Goal: Transaction & Acquisition: Obtain resource

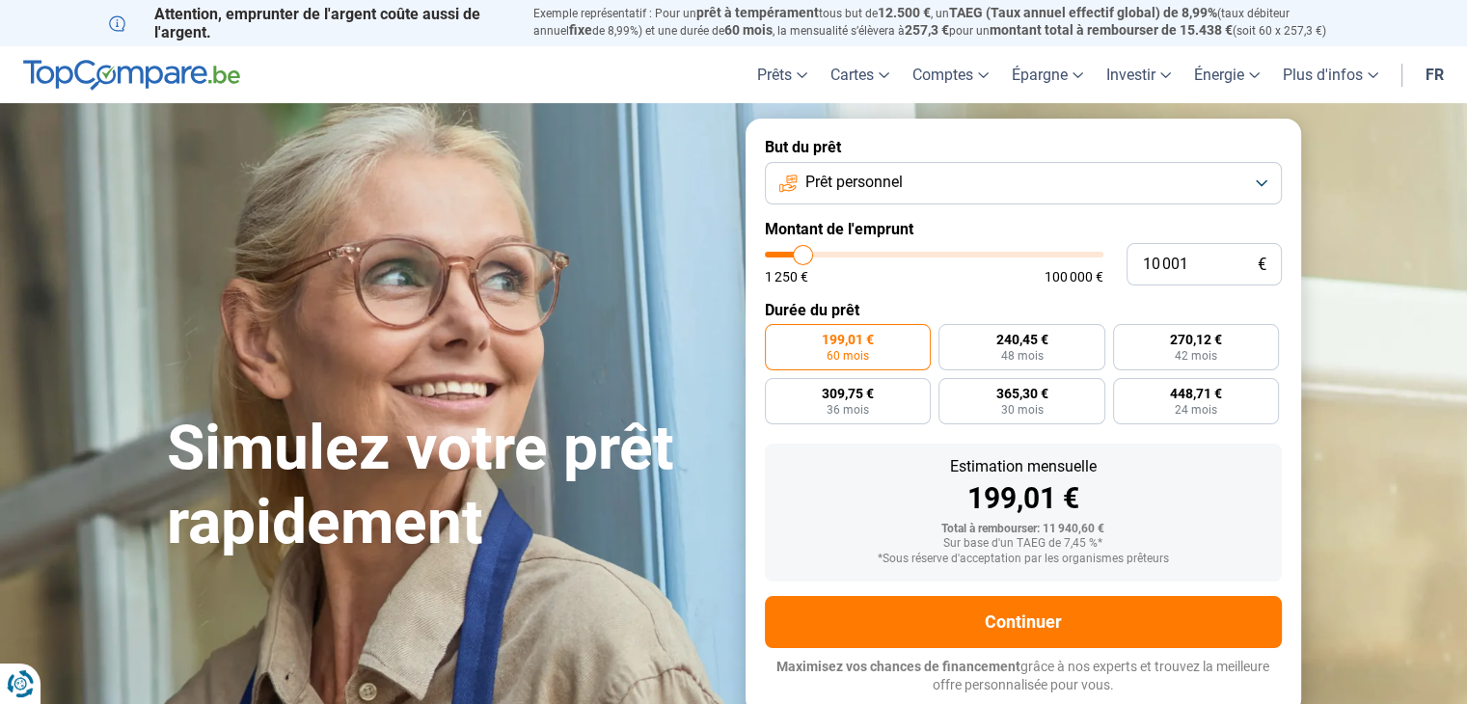
type input "37 500"
type input "37500"
click at [891, 253] on input "range" at bounding box center [934, 255] width 338 height 6
radio input "false"
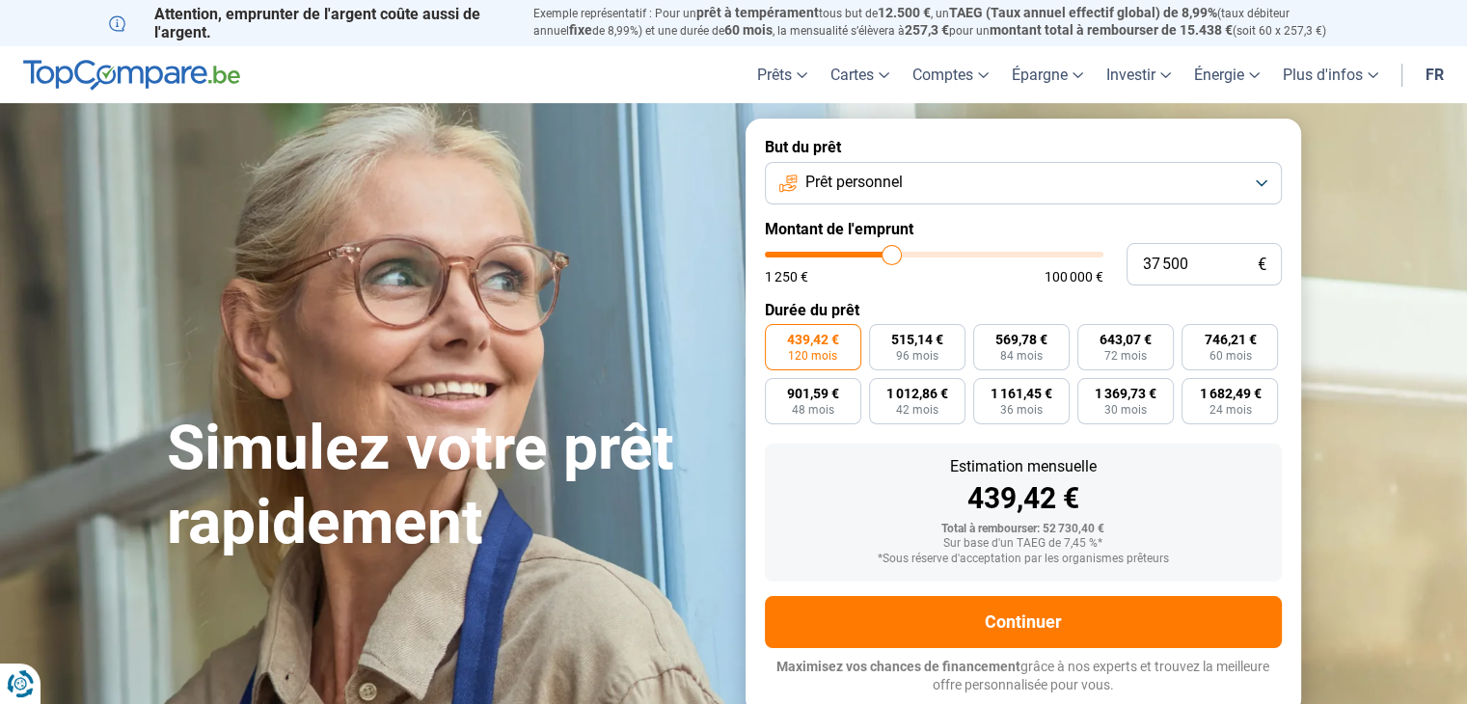
type input "15 500"
type input "15500"
click at [820, 252] on input "range" at bounding box center [934, 255] width 338 height 6
radio input "true"
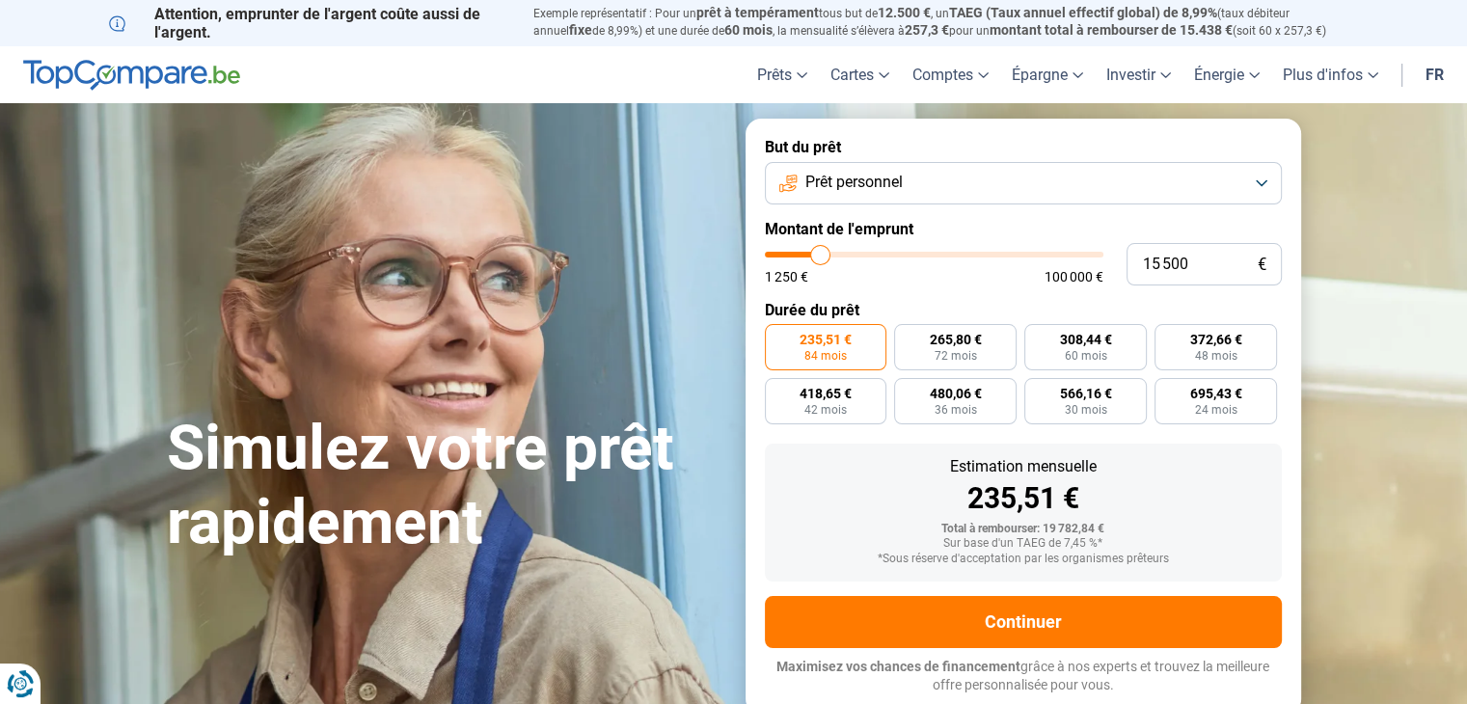
type input "22 000"
type input "22000"
click at [841, 254] on input "range" at bounding box center [934, 255] width 338 height 6
radio input "false"
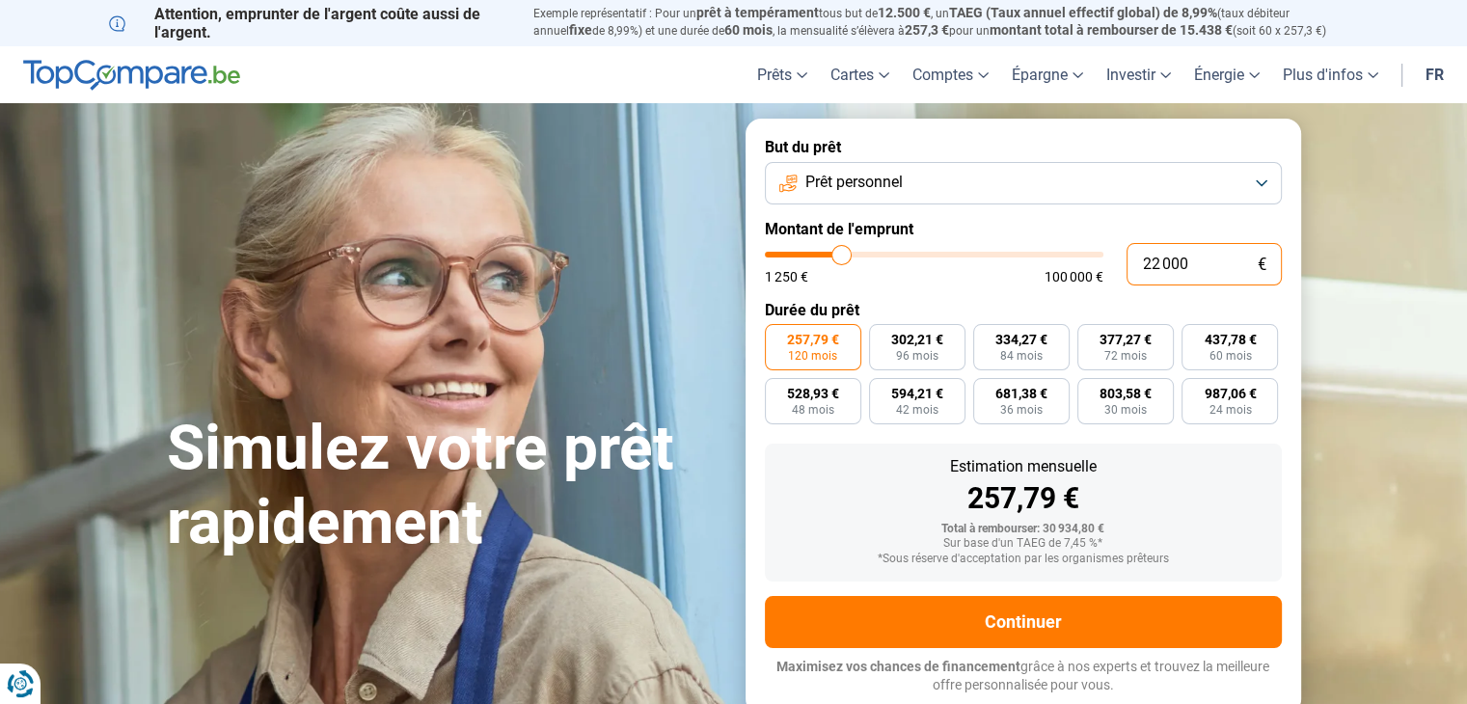
click at [1190, 265] on input "22 000" at bounding box center [1203, 264] width 155 height 42
type input "2 200"
type input "2250"
type input "220"
type input "1250"
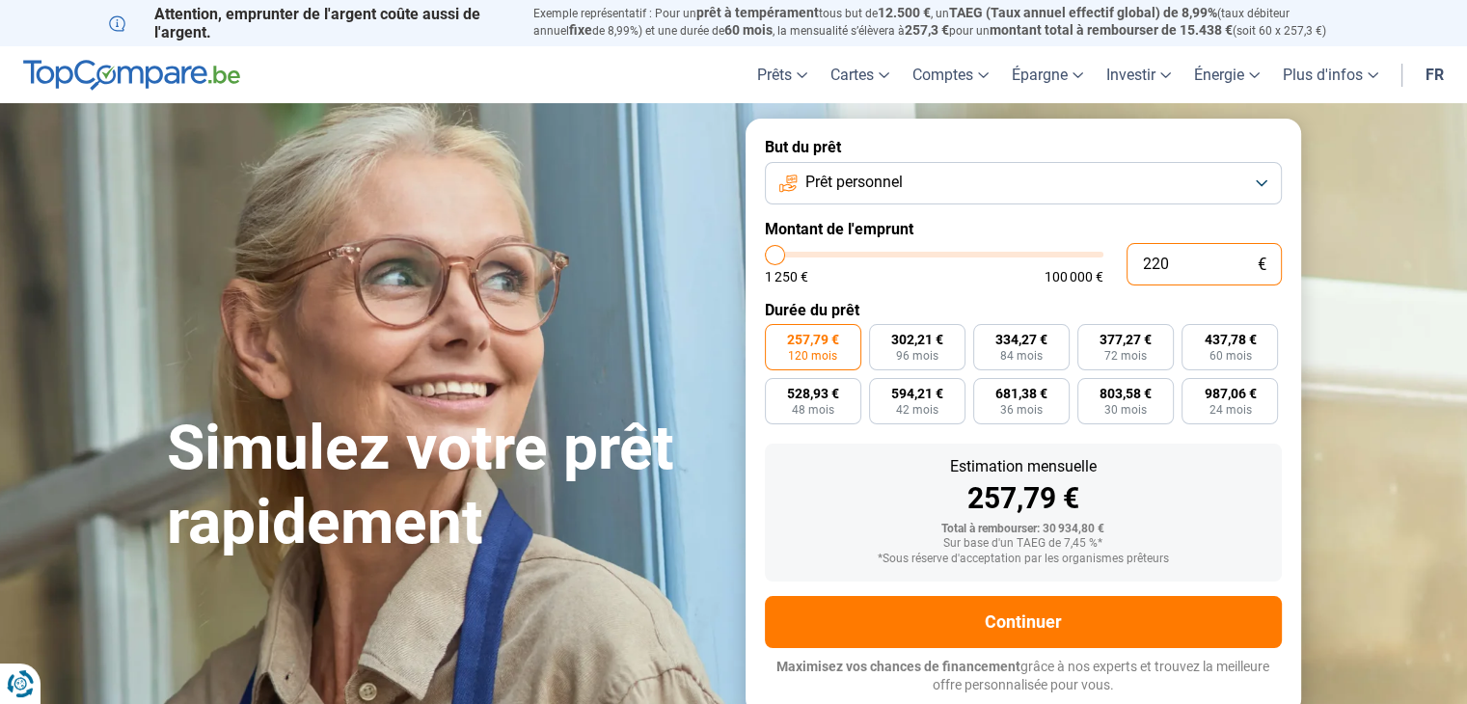
type input "22"
type input "1250"
type input "2"
type input "1250"
type input "0"
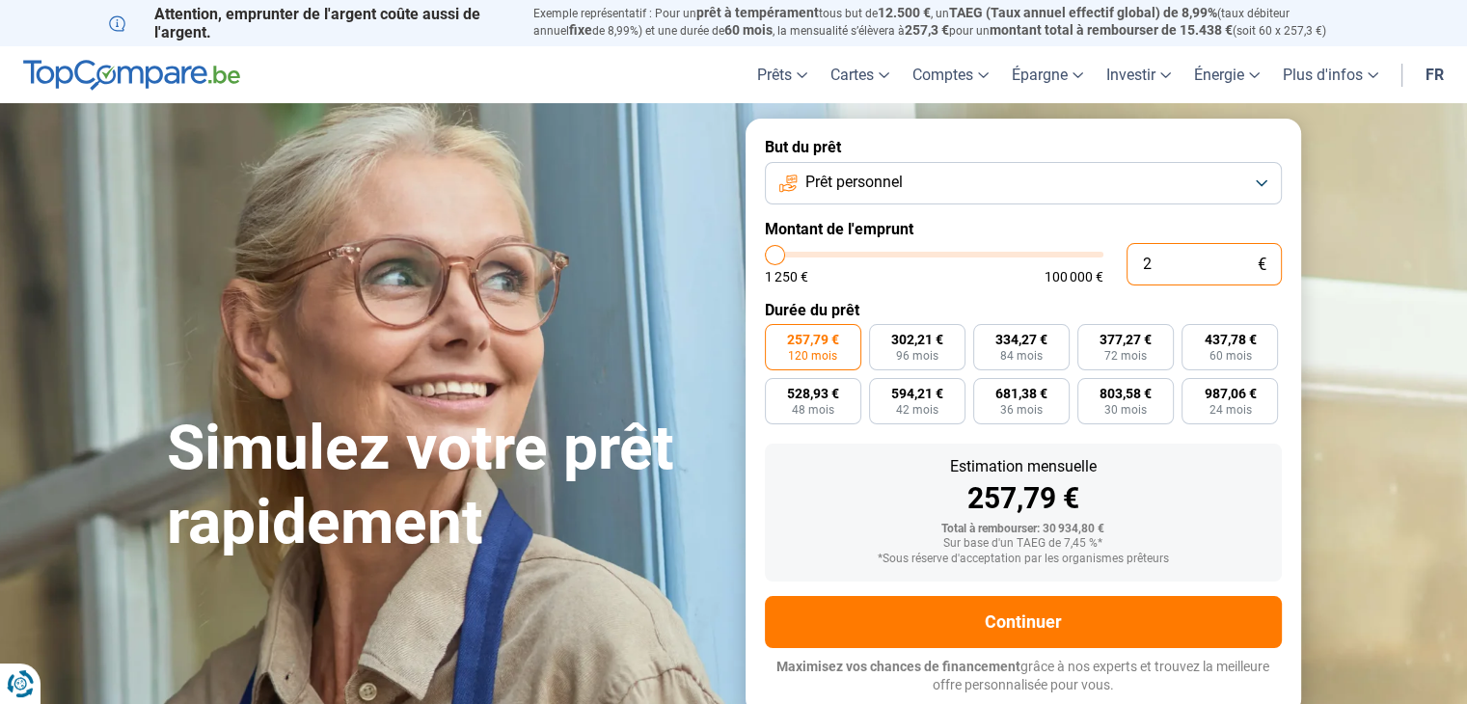
type input "1250"
type input "1 250"
type input "1250"
radio input "true"
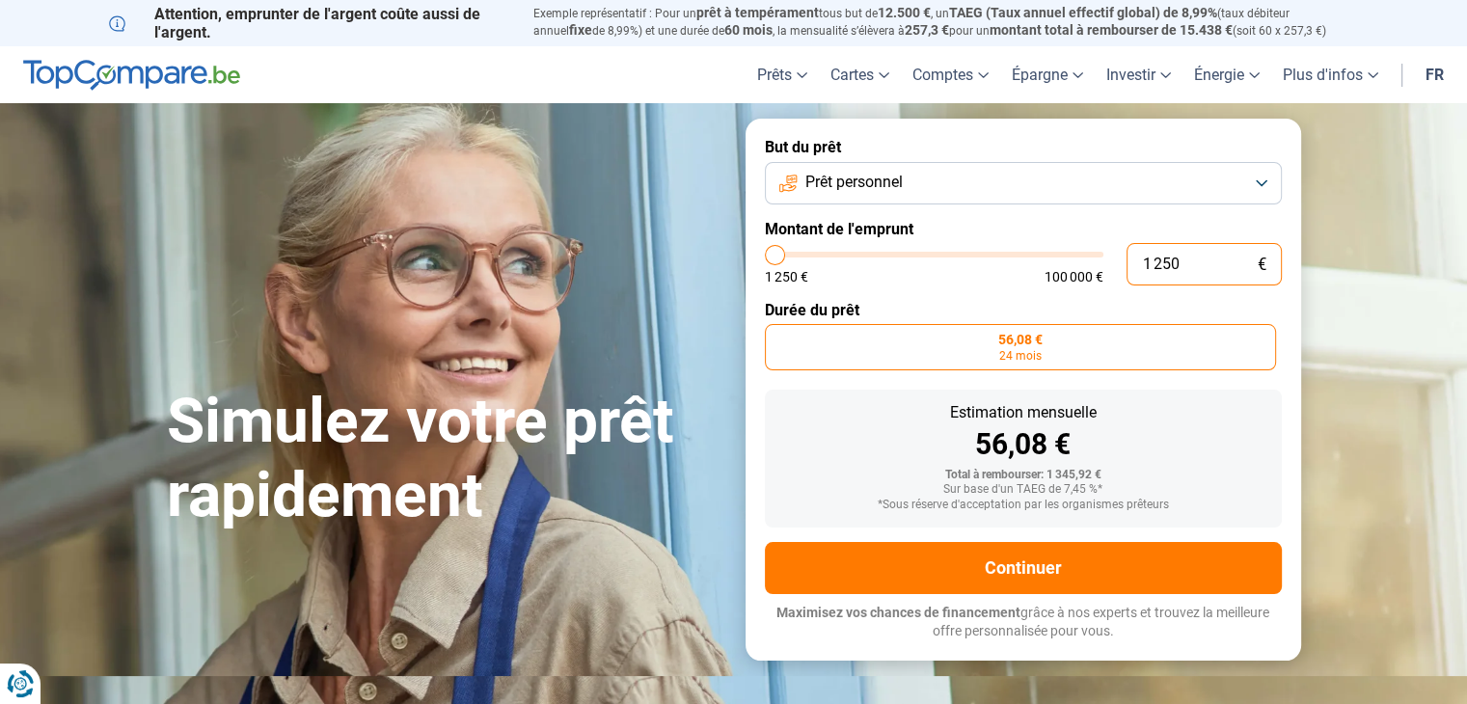
type input "12 508"
type input "12500"
type input "1 250"
type input "1250"
type input "125"
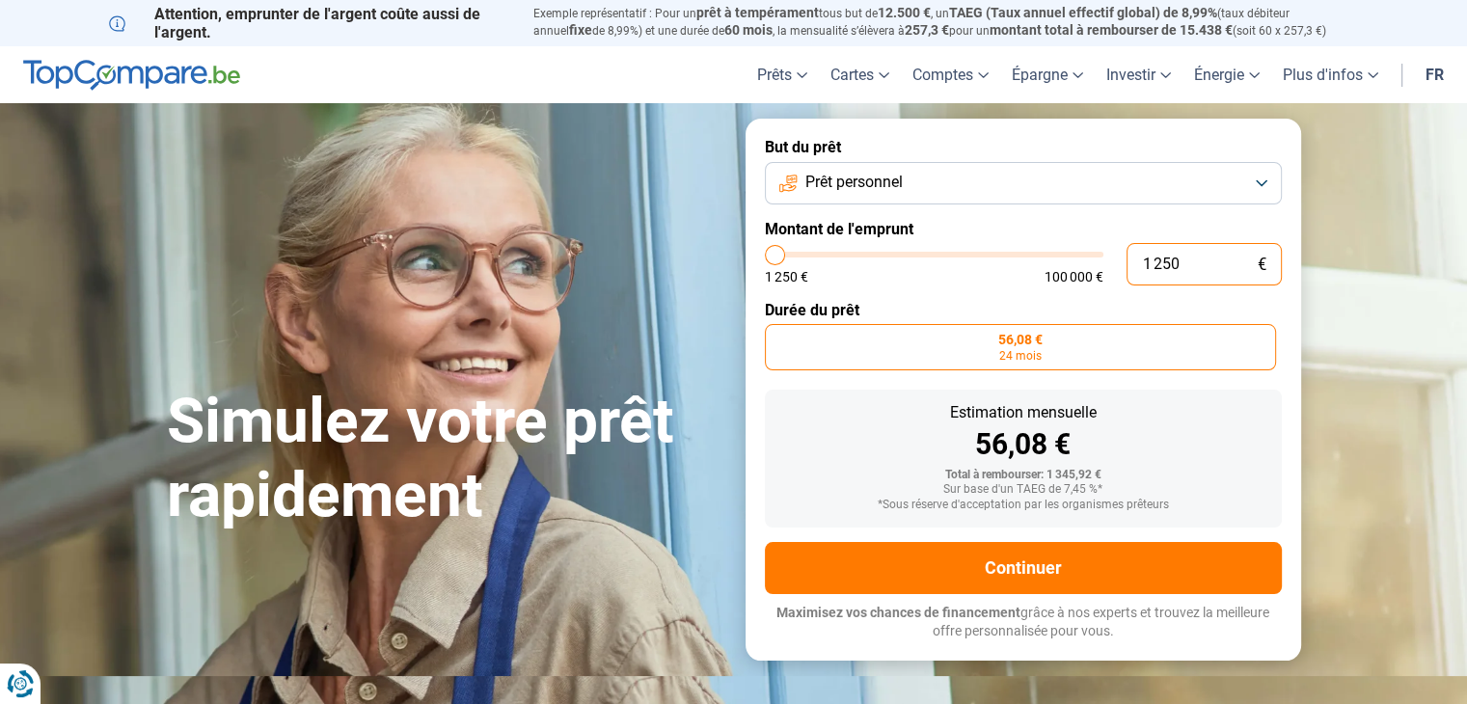
type input "1250"
type input "12"
type input "1250"
type input "1"
type input "1250"
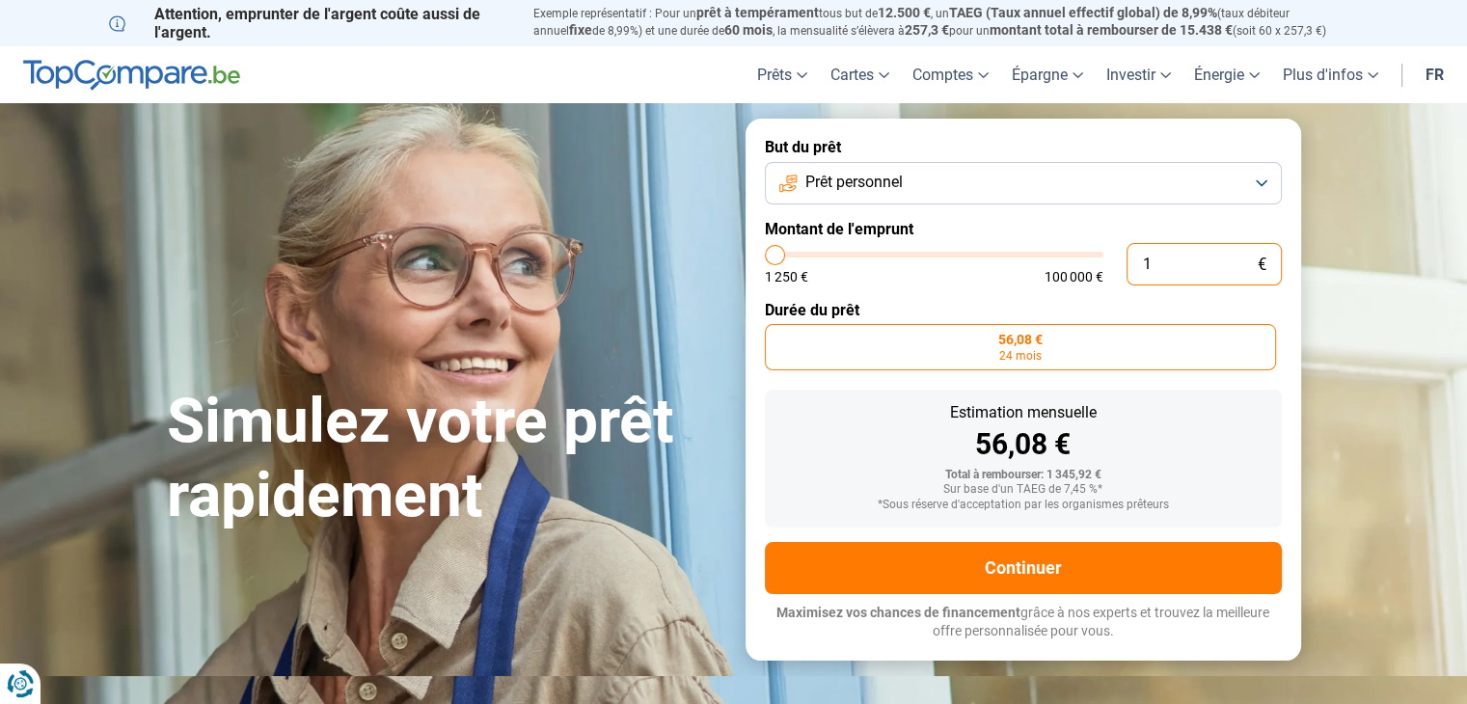
type input "0"
type input "1250"
type input "8"
type input "1250"
type input "80"
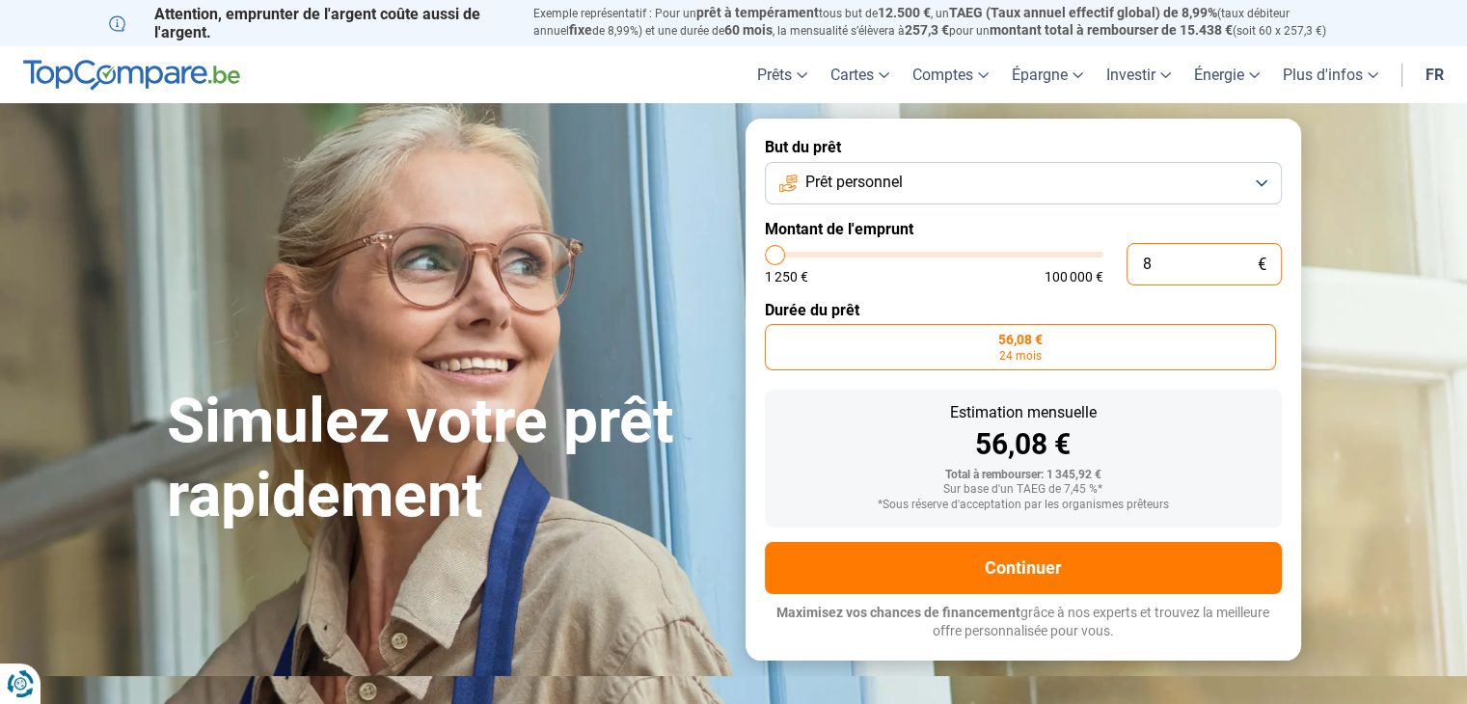
type input "1250"
type input "800"
type input "1250"
type input "8 000"
type input "8000"
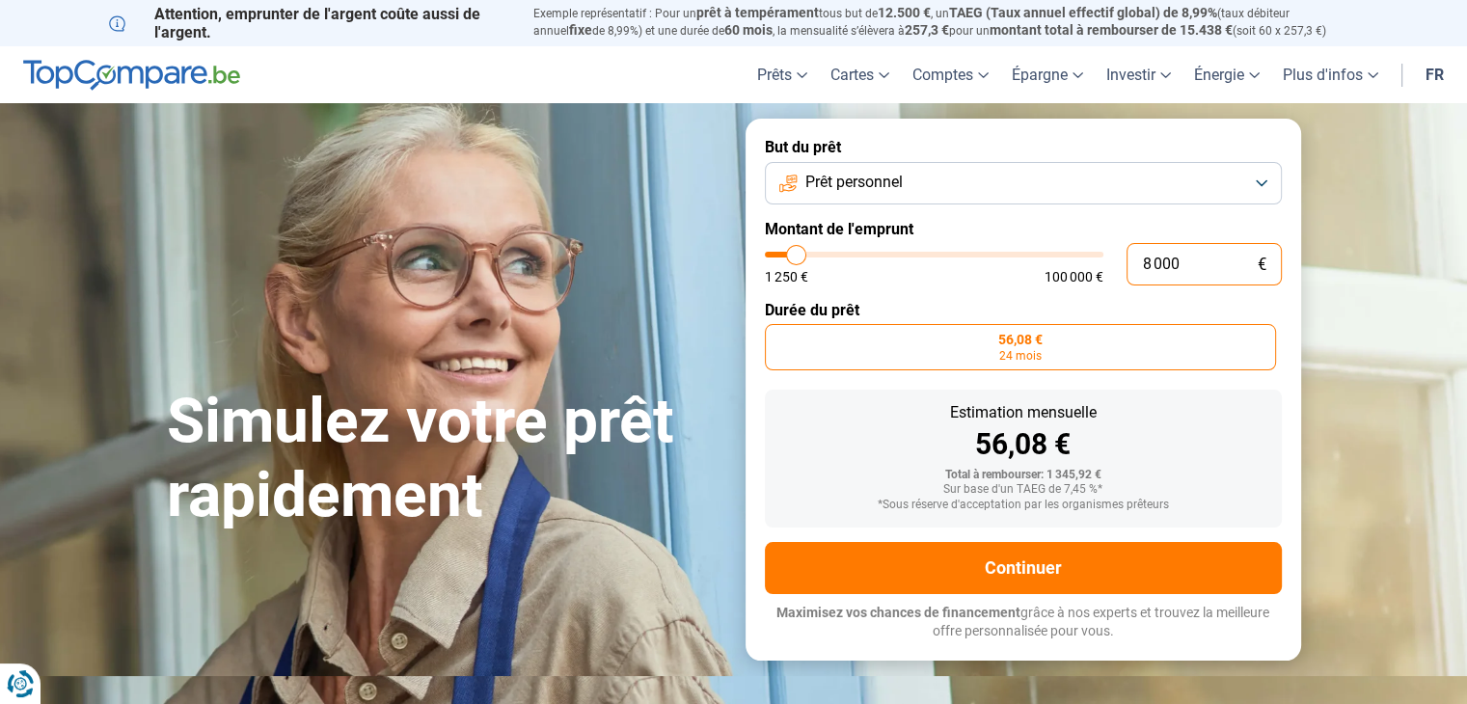
radio input "false"
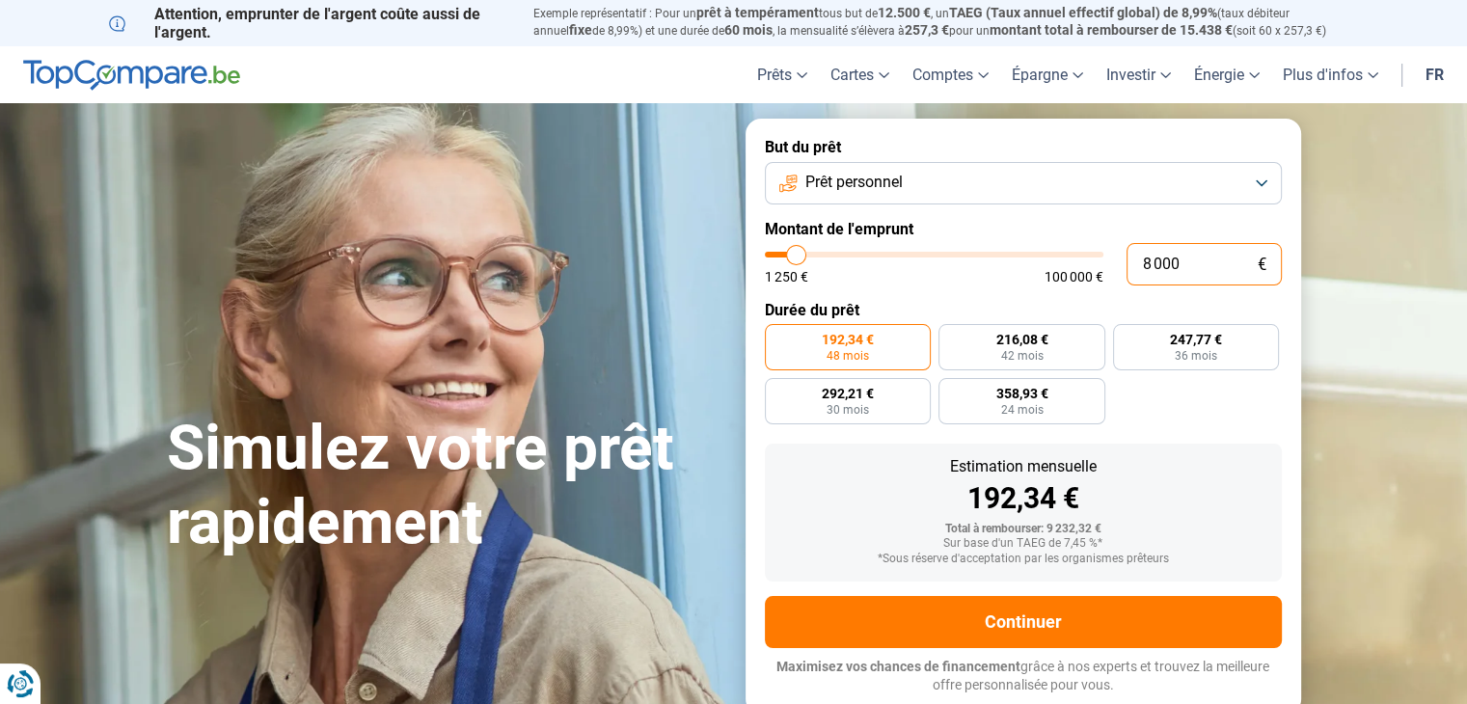
type input "800"
type input "1250"
type input "80"
type input "1250"
type input "8"
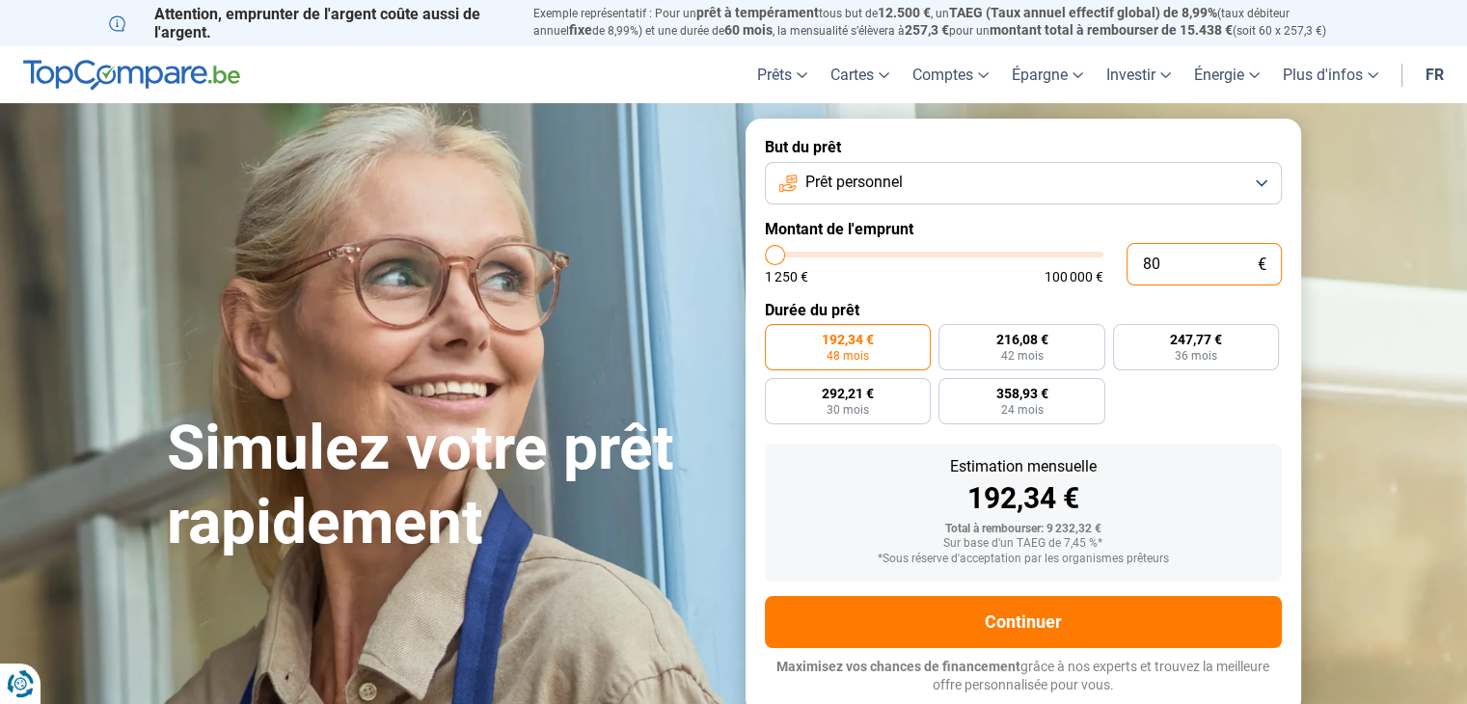
type input "1250"
type input "1 250"
type input "1250"
radio input "true"
type input "125"
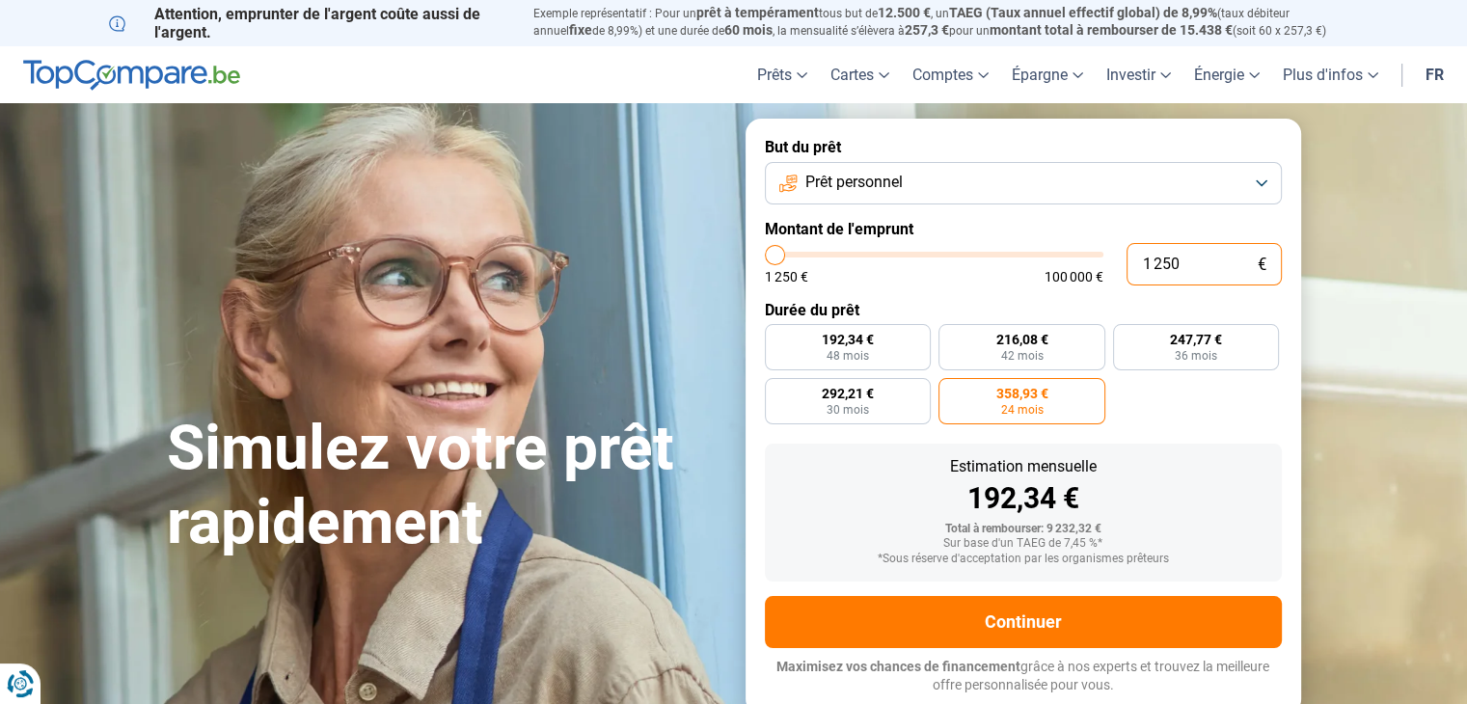
type input "1250"
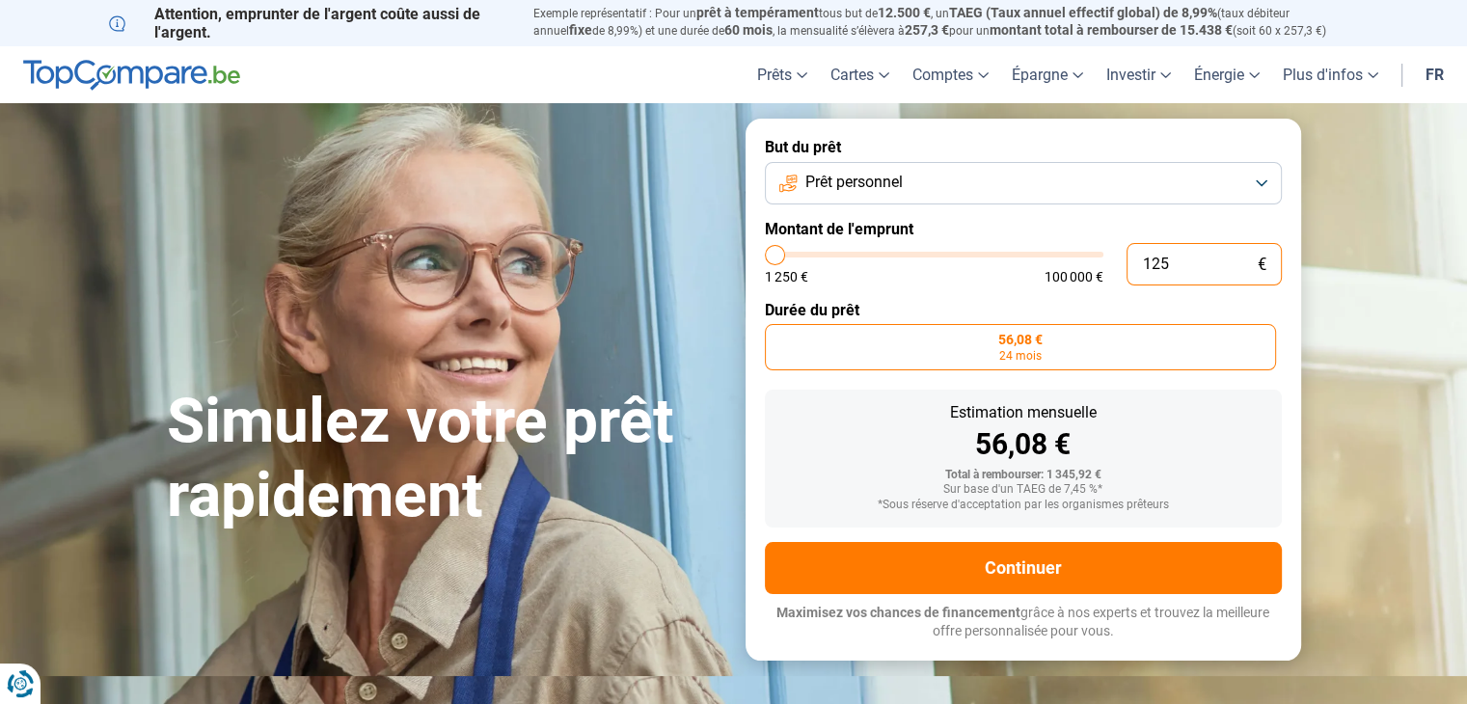
type input "1 250"
type input "1250"
type input "125"
type input "1250"
type input "12"
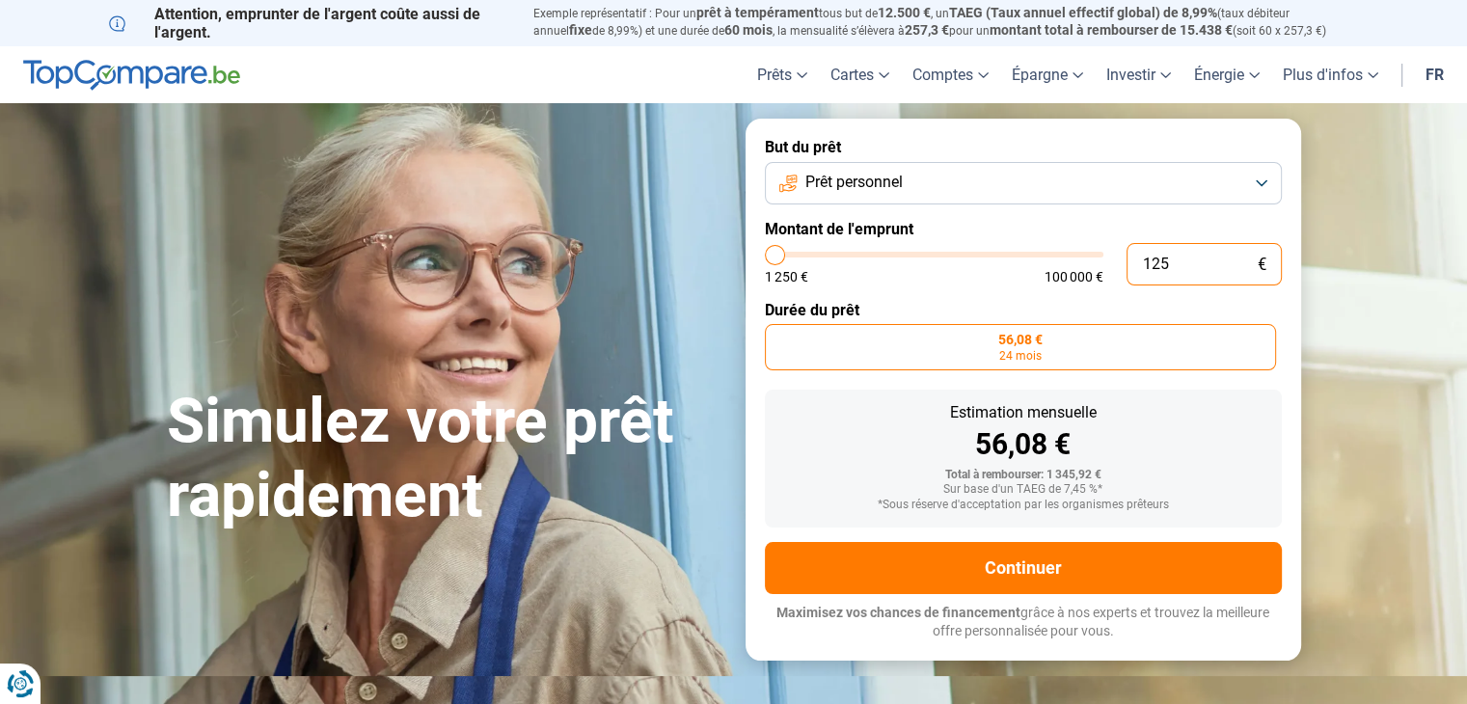
type input "1250"
type input "1"
type input "1250"
type input "0"
type input "1250"
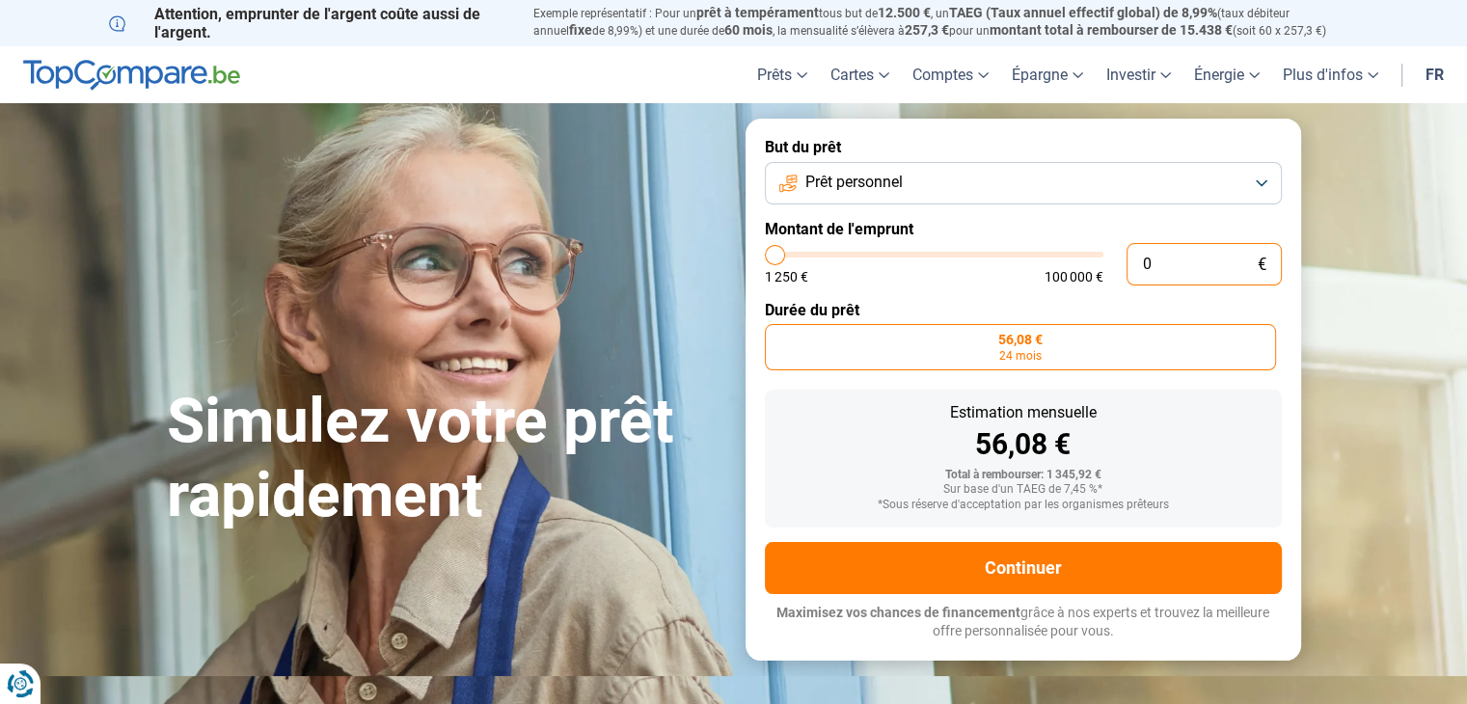
type input "7"
type input "1250"
type input "70"
type input "1250"
type input "700"
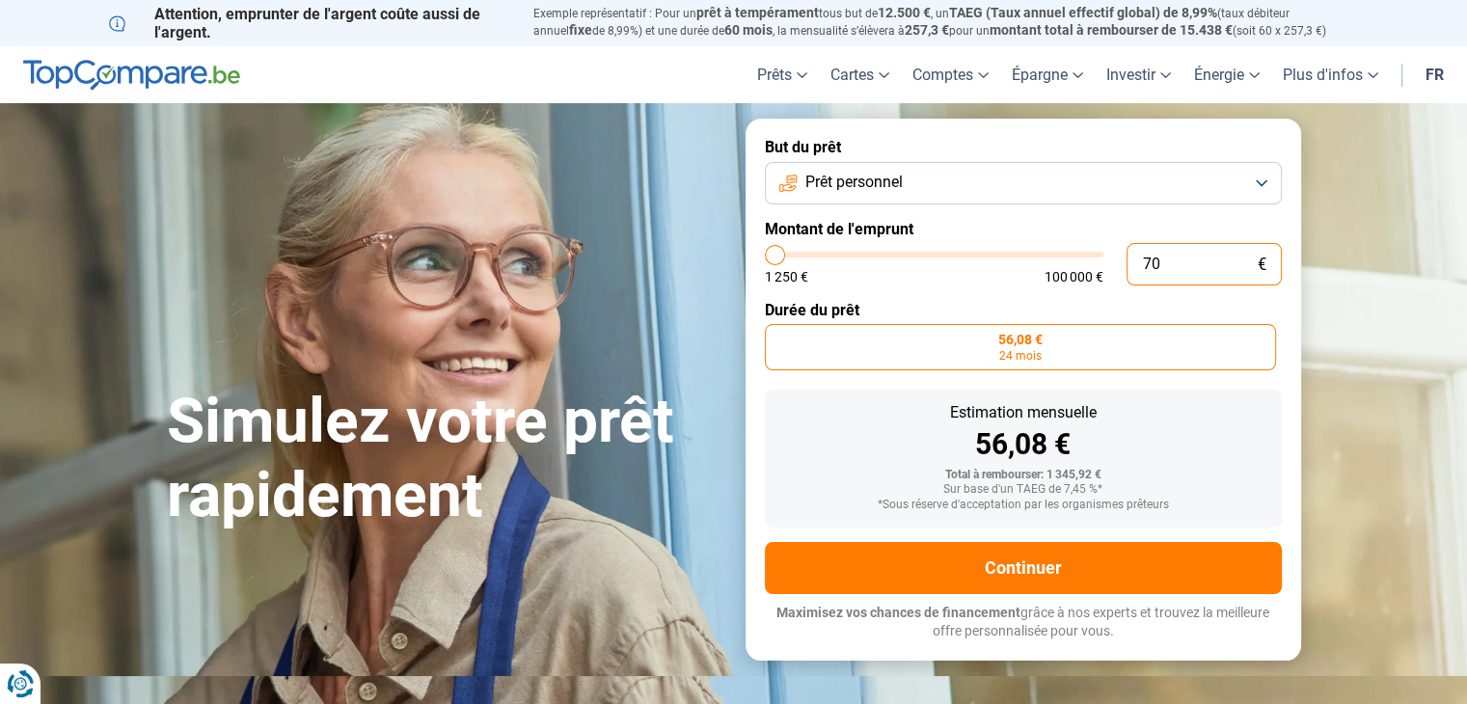
type input "1250"
type input "7 000"
type input "7000"
radio input "false"
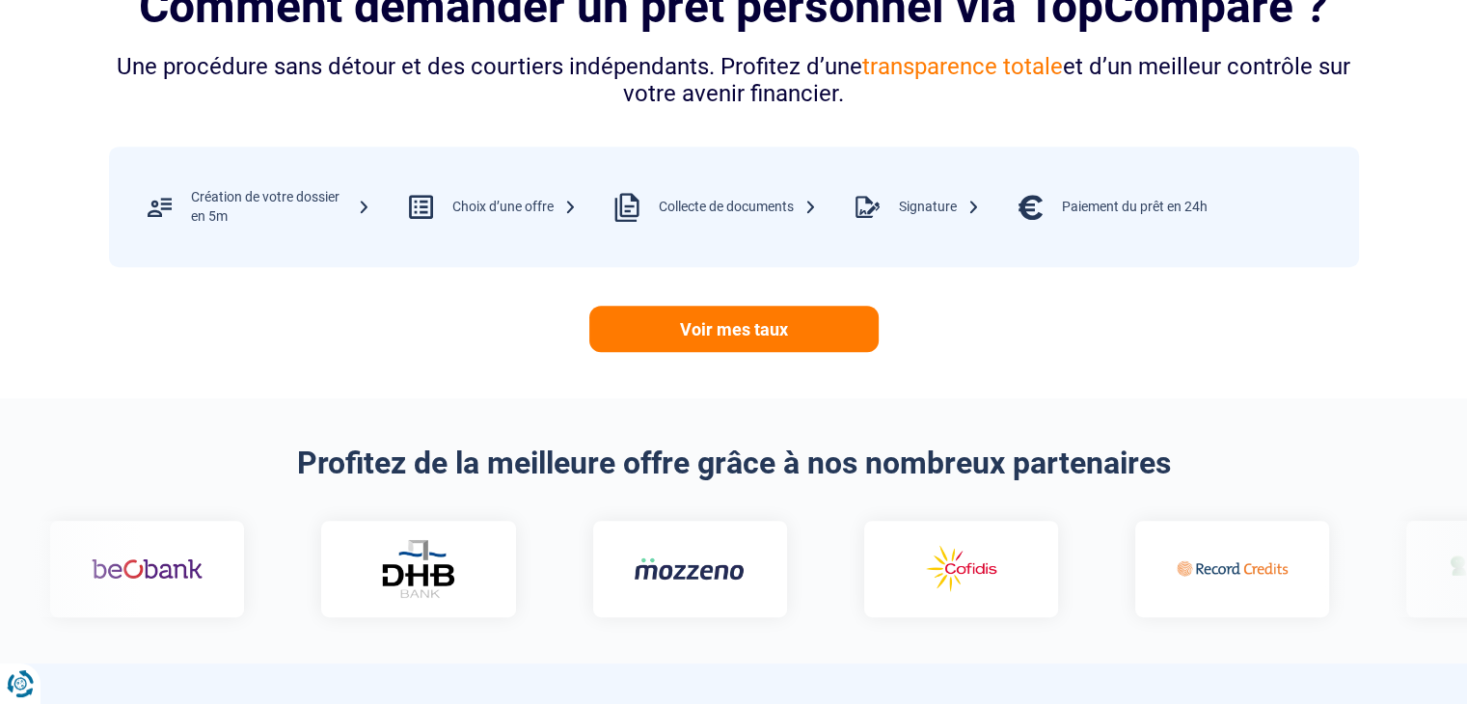
scroll to position [820, 0]
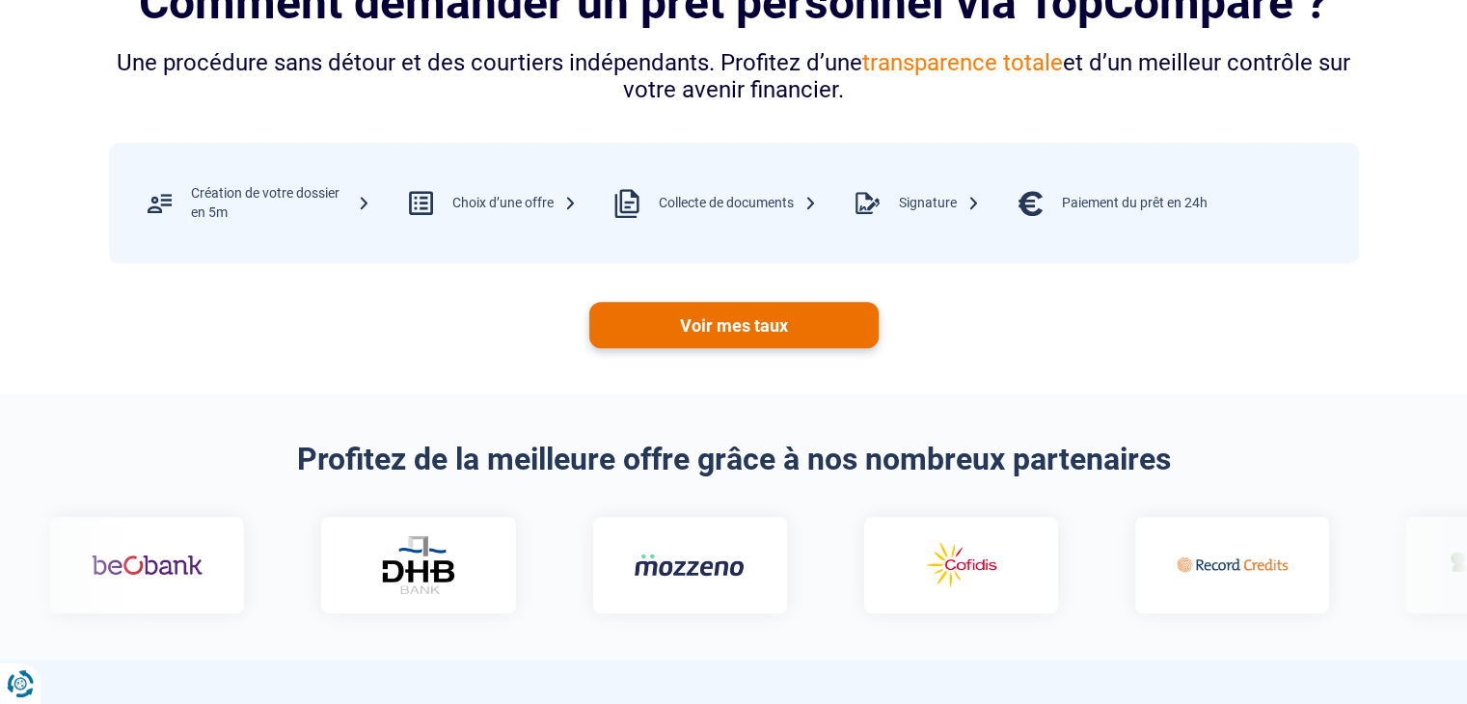
type input "7 000"
click at [690, 323] on link "Voir mes taux" at bounding box center [733, 325] width 289 height 46
click at [744, 209] on div "Collecte de documents" at bounding box center [738, 203] width 158 height 19
click at [625, 194] on div at bounding box center [627, 203] width 63 height 63
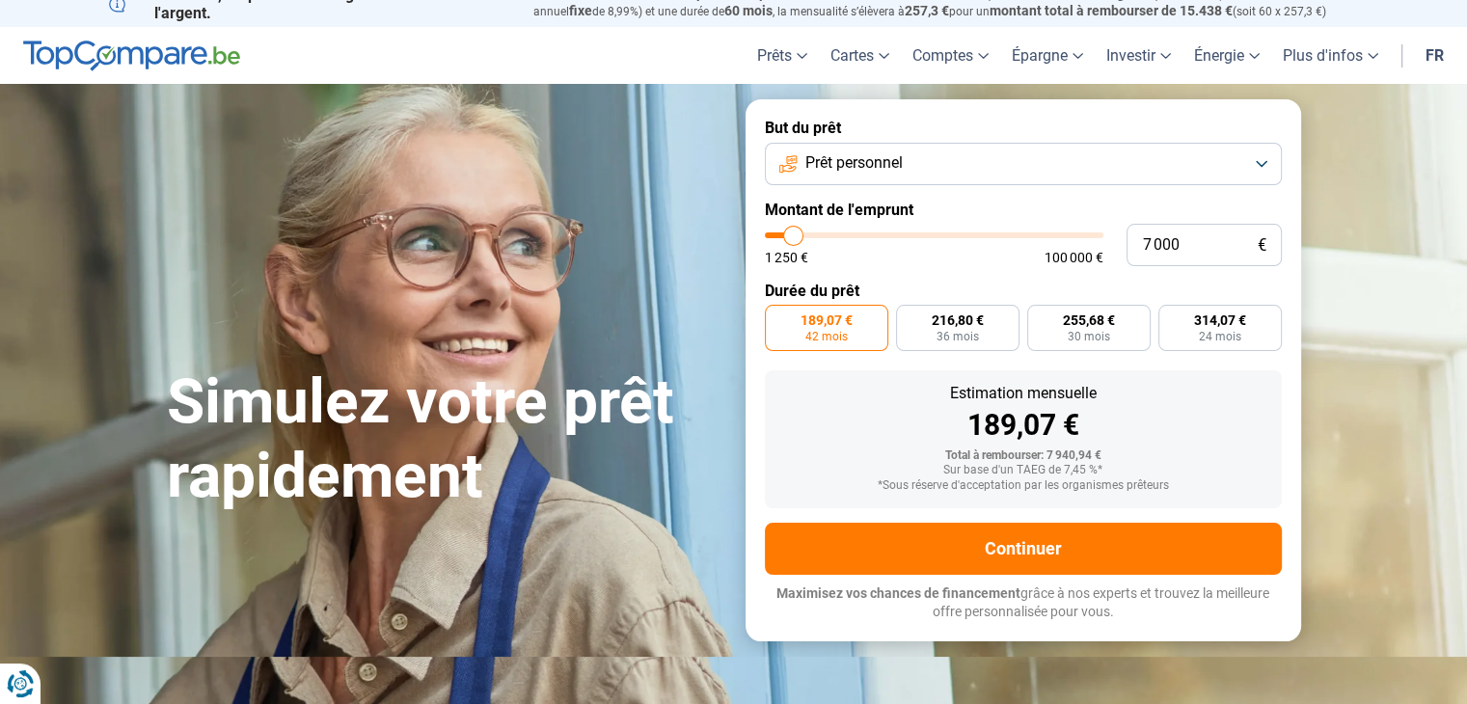
scroll to position [0, 0]
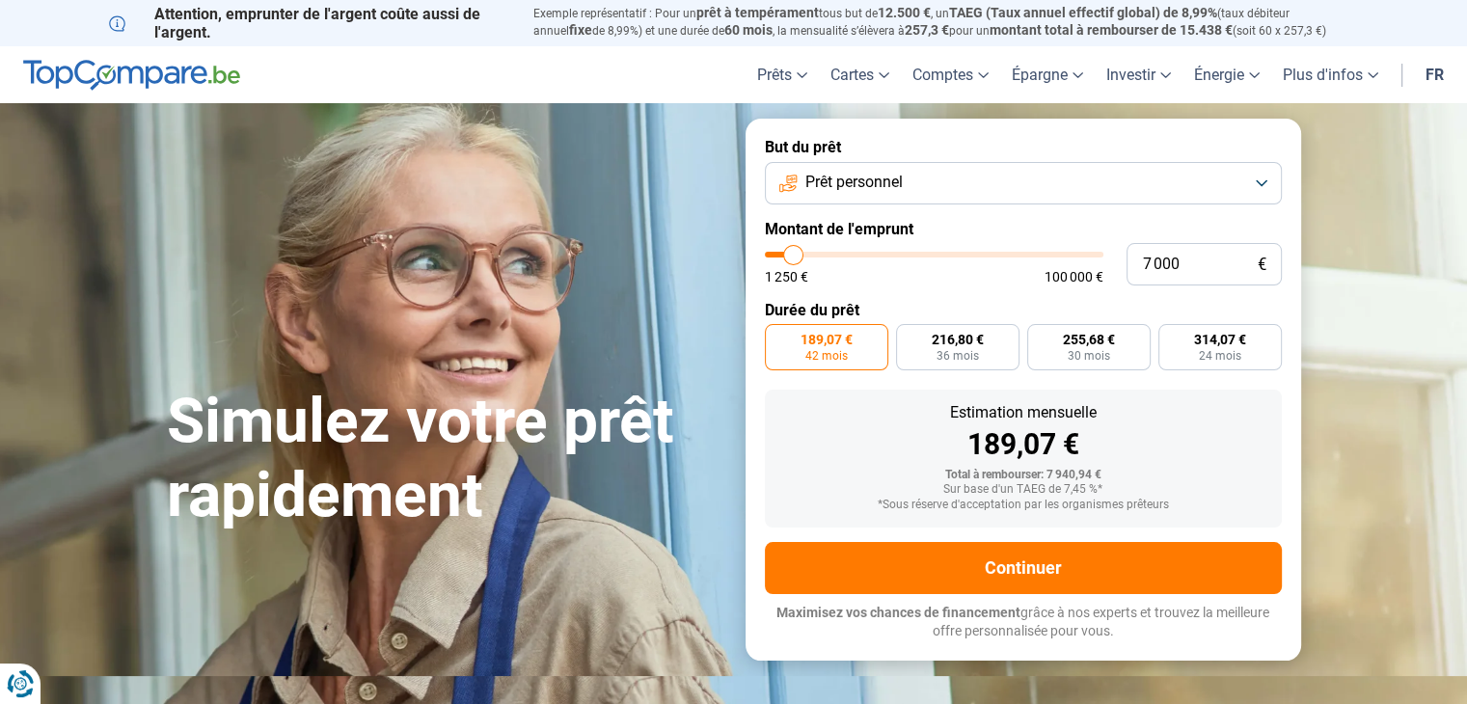
click at [1261, 175] on button "Prêt personnel" at bounding box center [1023, 183] width 517 height 42
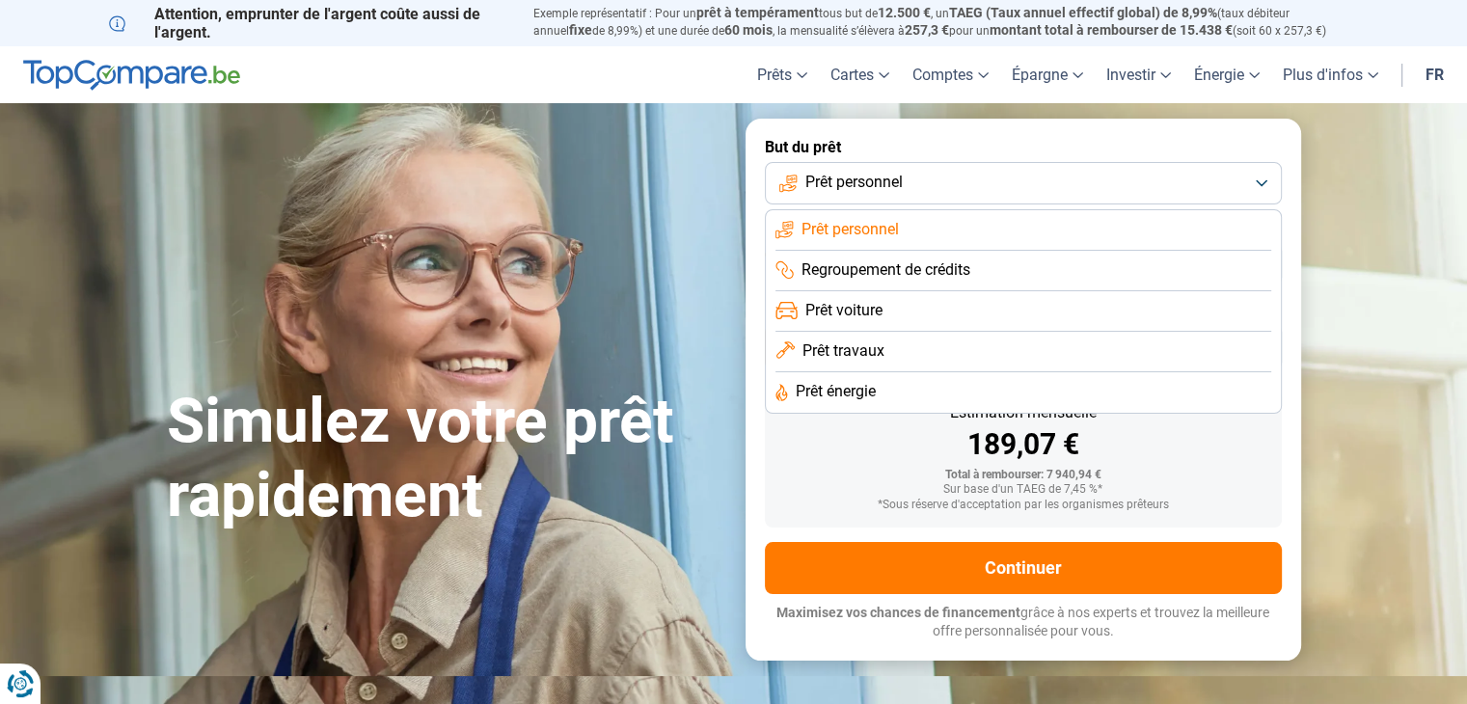
click at [999, 311] on li "Prêt voiture" at bounding box center [1023, 311] width 496 height 41
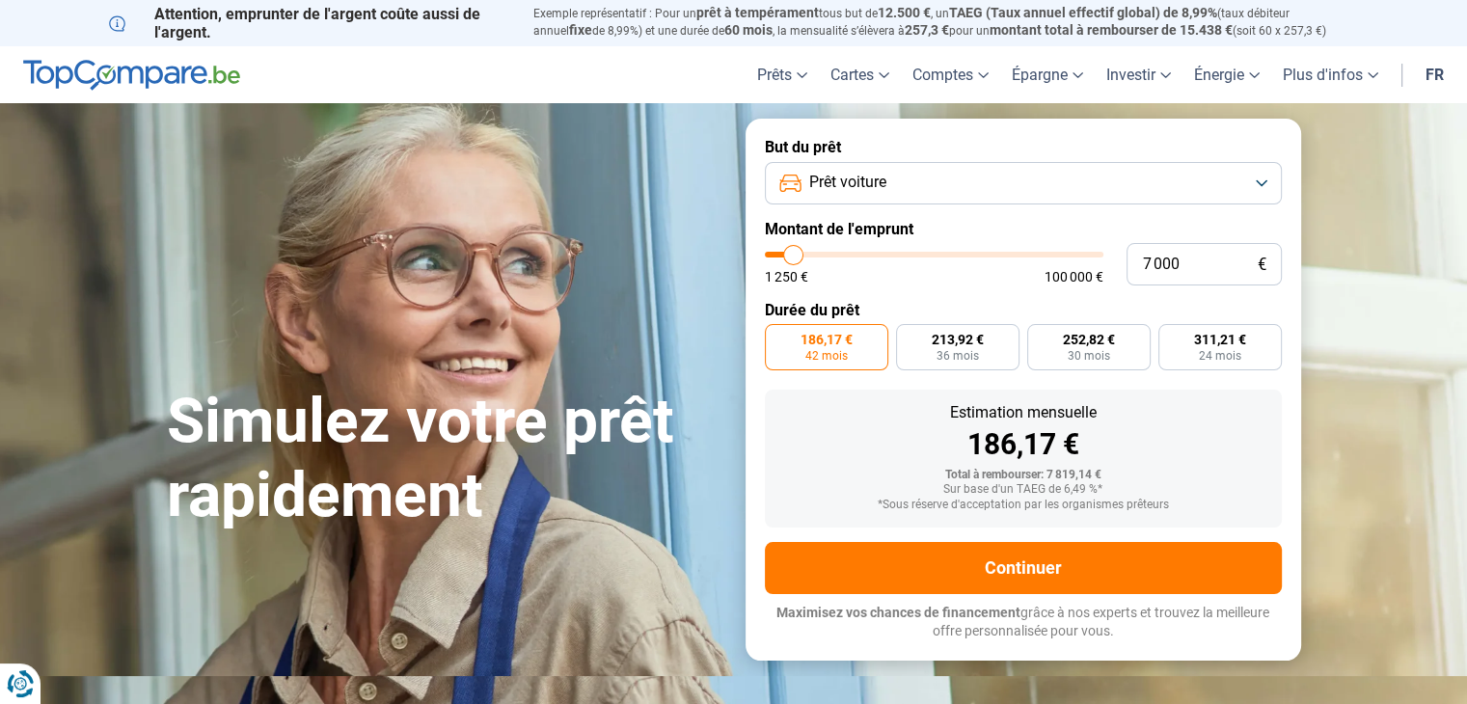
click at [1261, 182] on button "Prêt voiture" at bounding box center [1023, 183] width 517 height 42
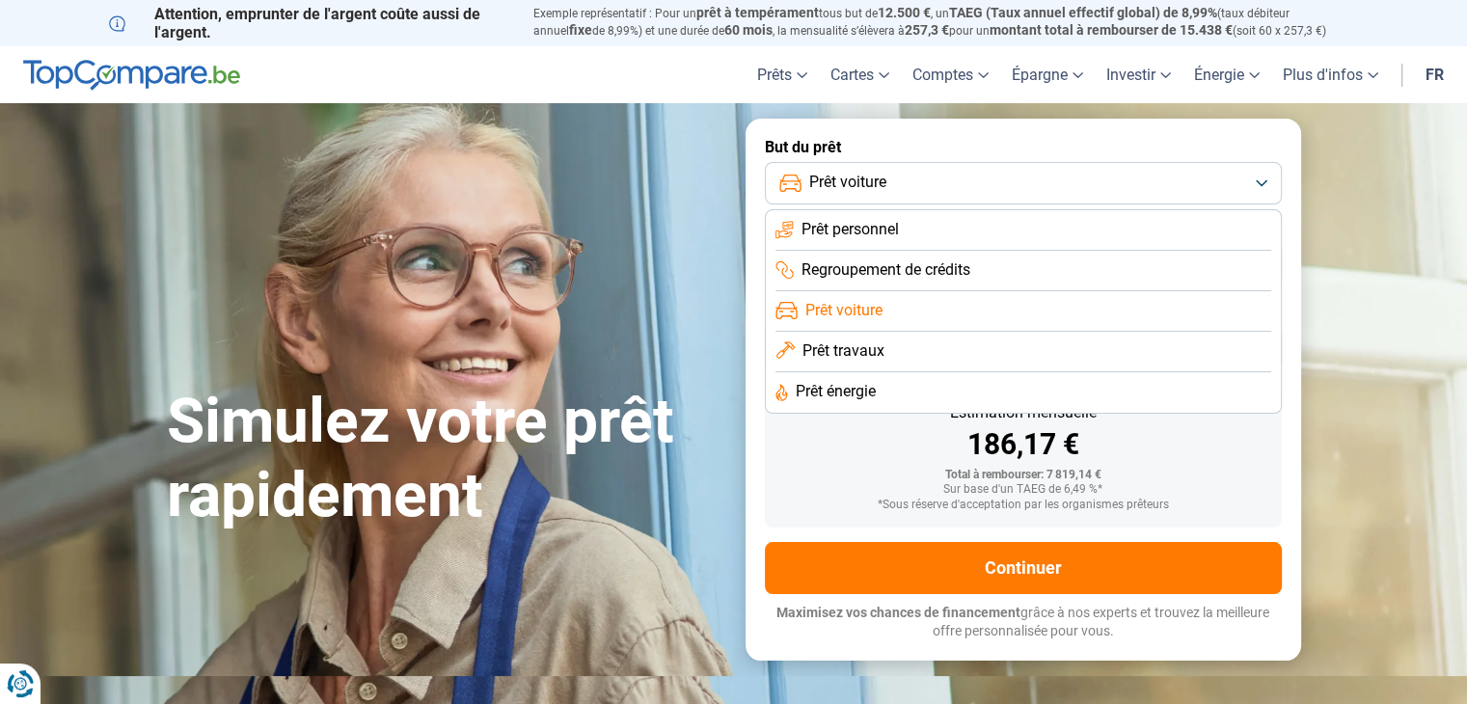
click at [1075, 236] on li "Prêt personnel" at bounding box center [1023, 230] width 496 height 41
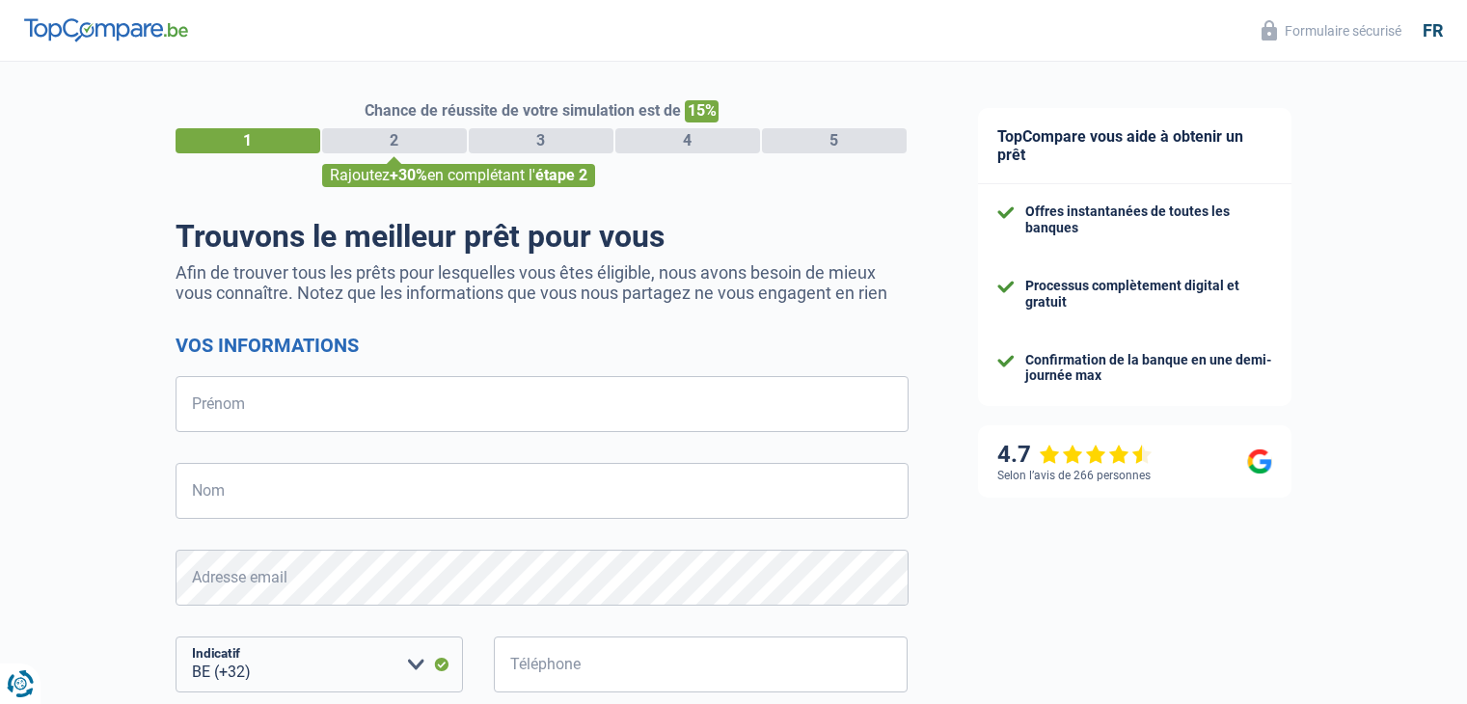
select select "32"
